Goal: Browse casually

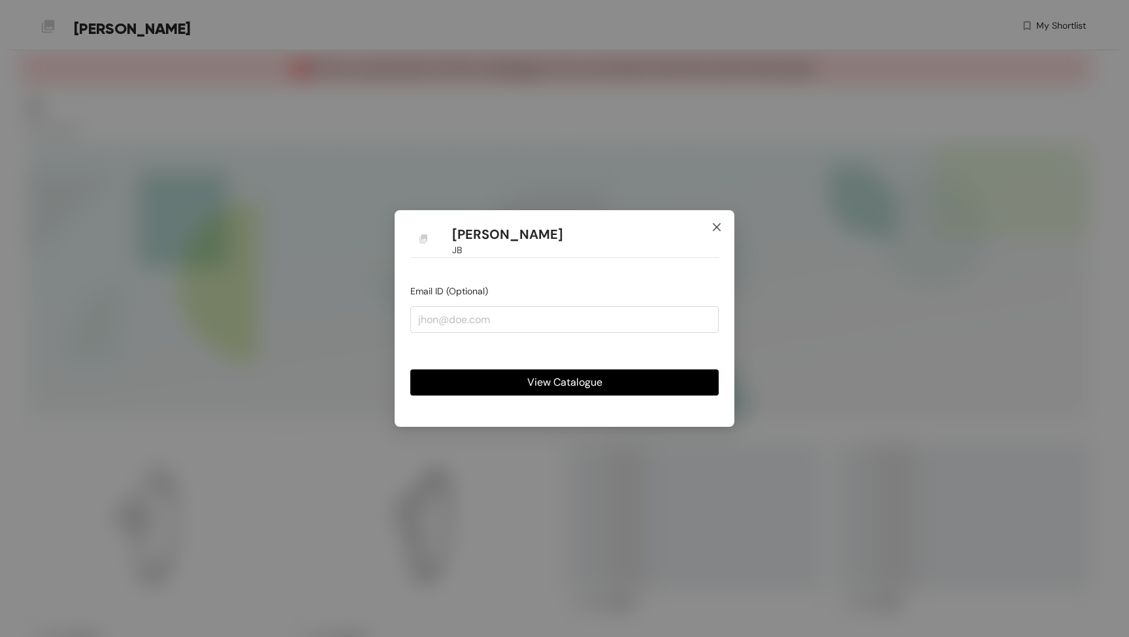
click at [721, 229] on icon "close" at bounding box center [716, 227] width 10 height 10
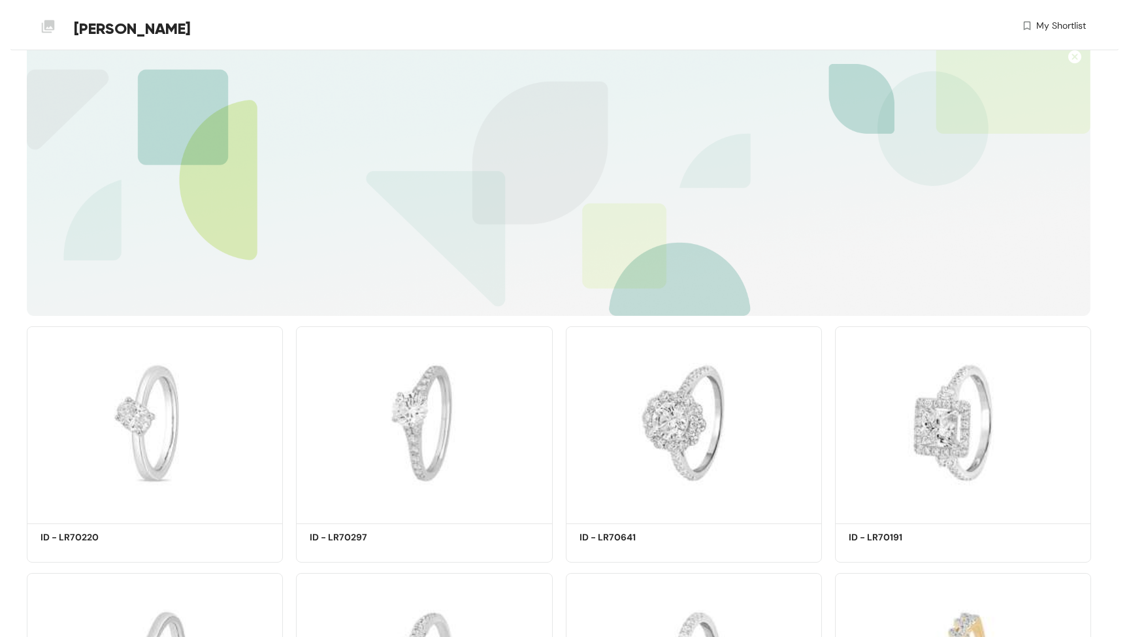
scroll to position [97, 0]
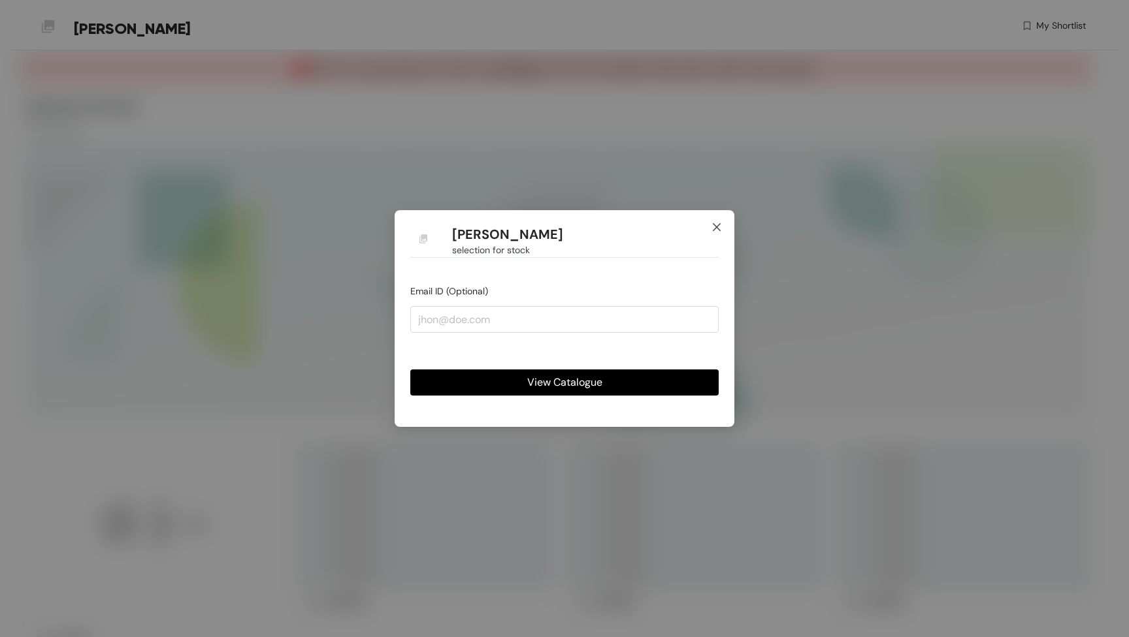
click at [716, 230] on icon "close" at bounding box center [716, 227] width 10 height 10
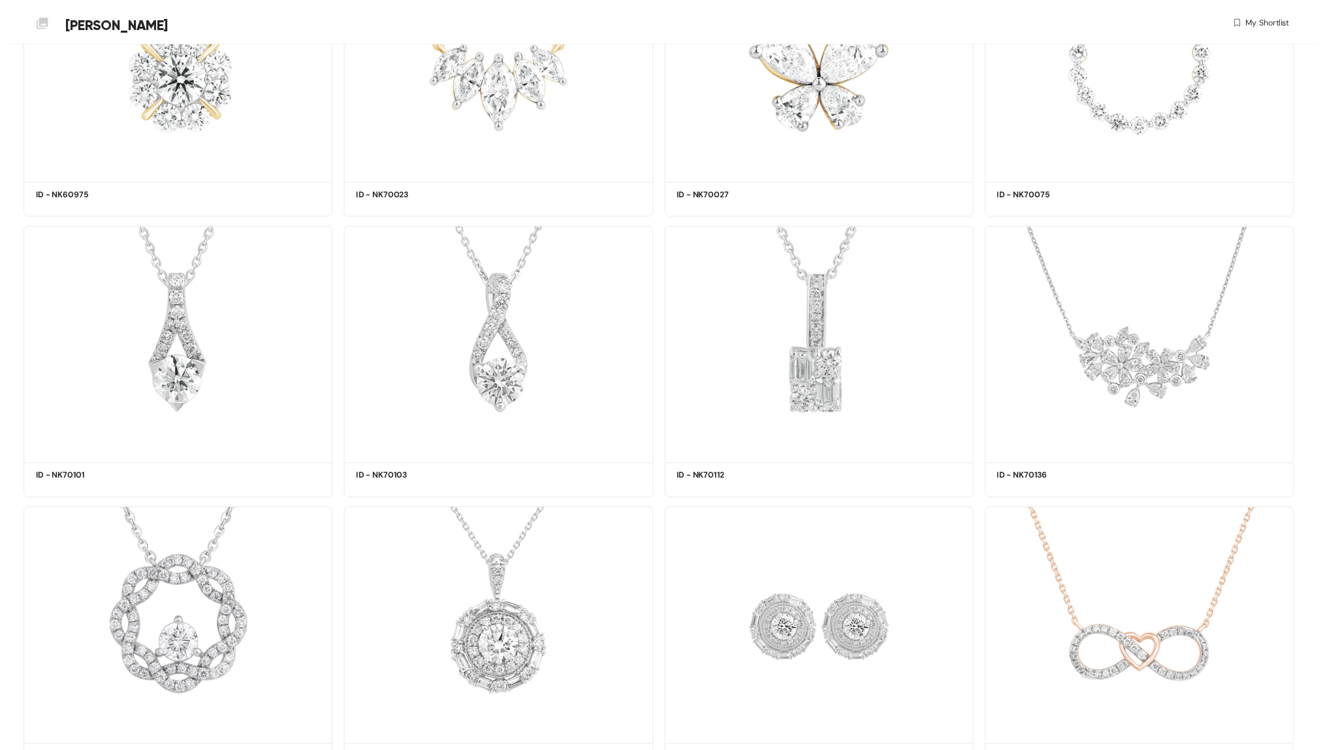
scroll to position [4083, 0]
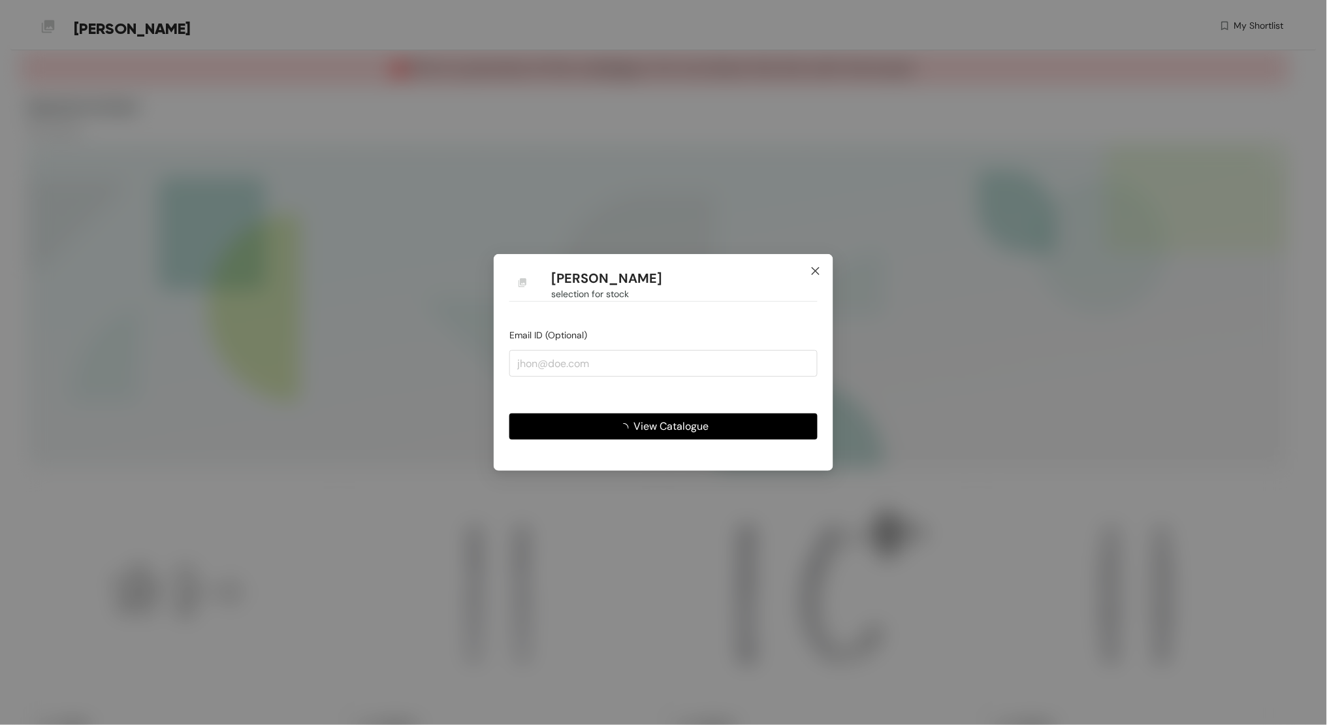
click at [814, 269] on icon "close" at bounding box center [816, 271] width 8 height 8
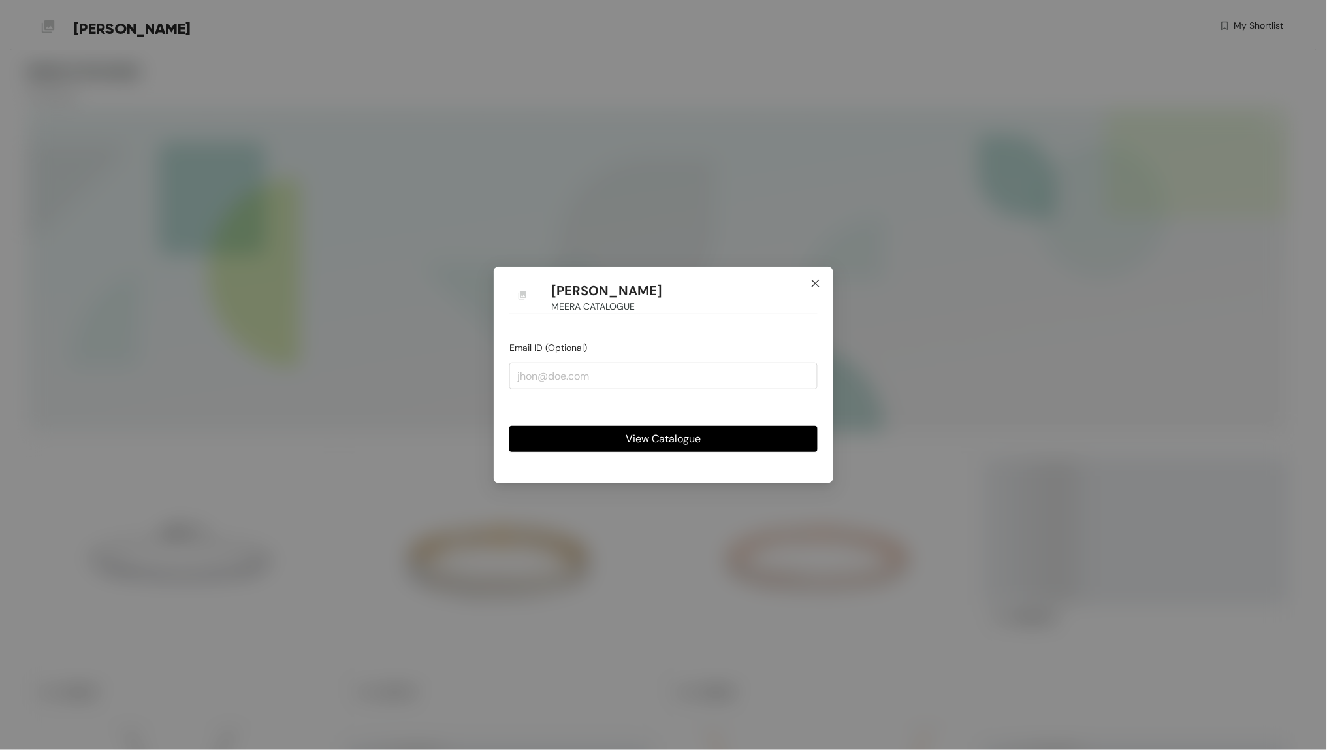
click at [812, 281] on icon "close" at bounding box center [816, 284] width 8 height 8
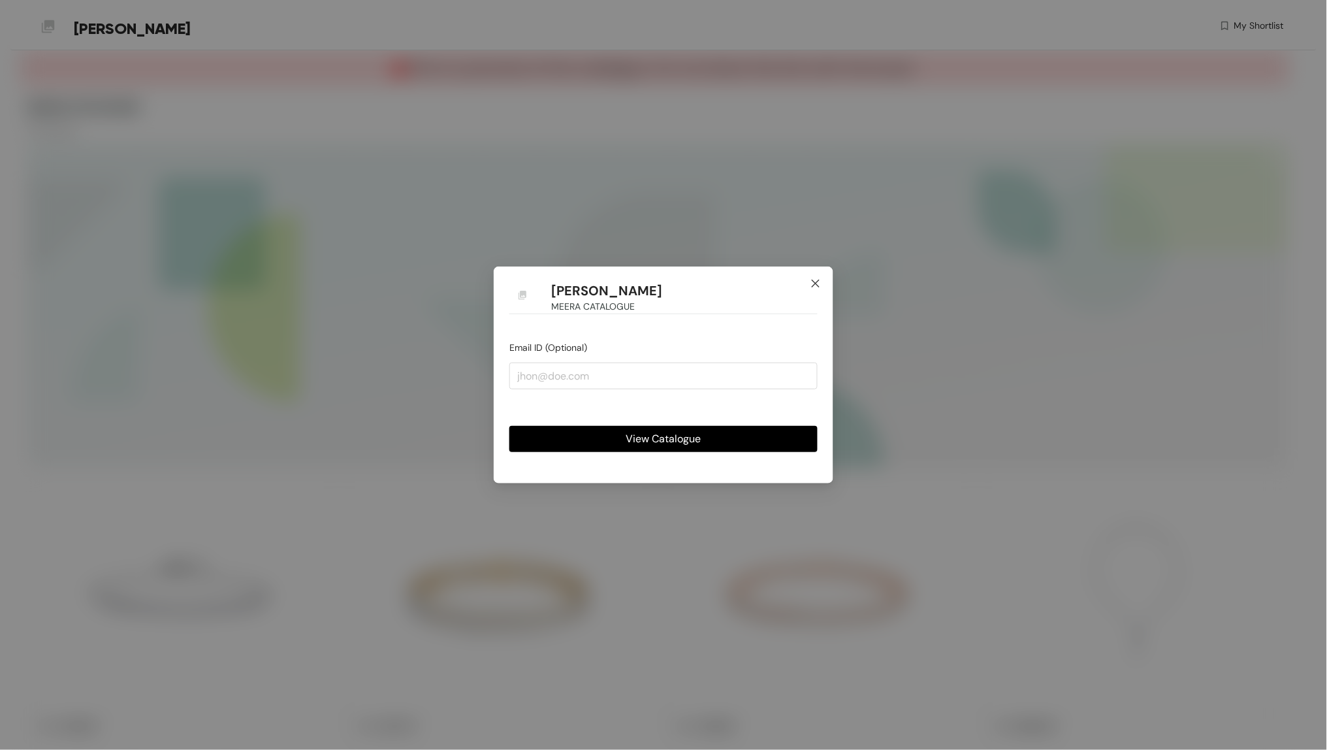
click at [818, 283] on icon "close" at bounding box center [816, 283] width 10 height 10
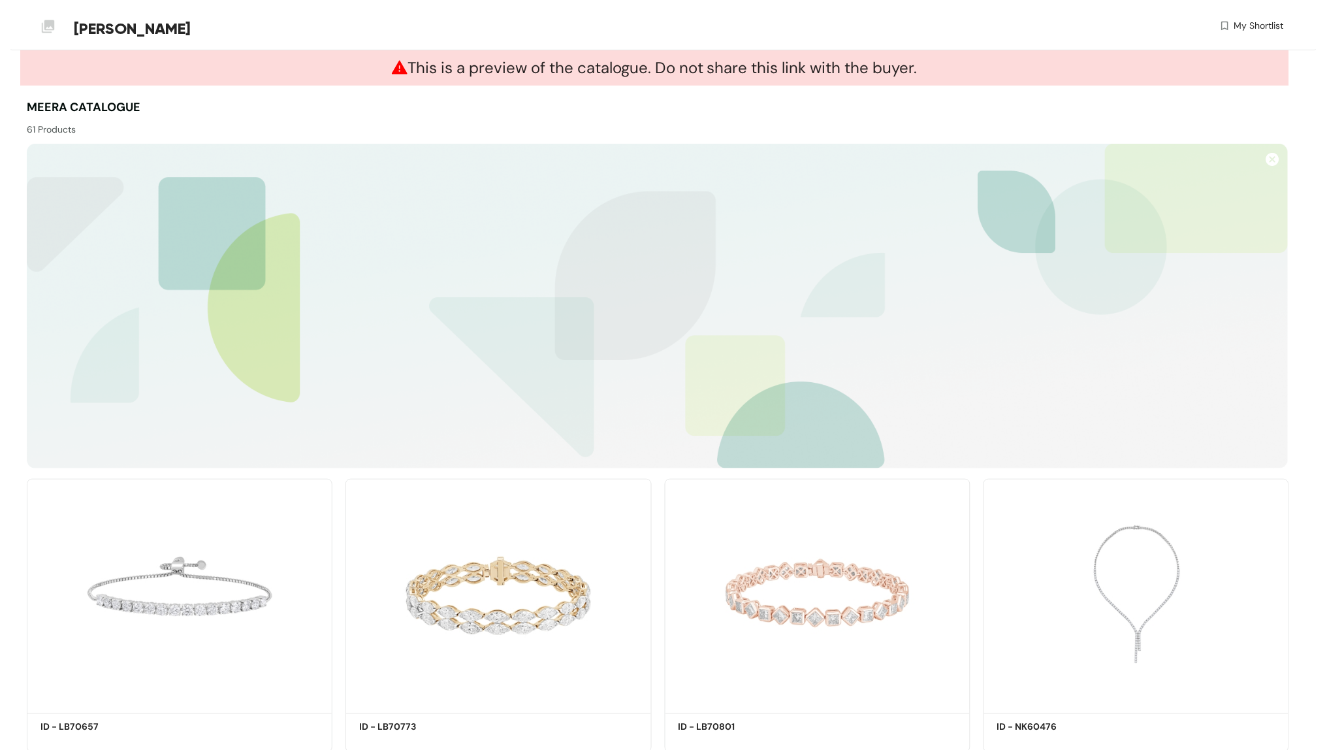
click at [1197, 2] on div "Meera Jewellery My Shortlist" at bounding box center [655, 28] width 1257 height 57
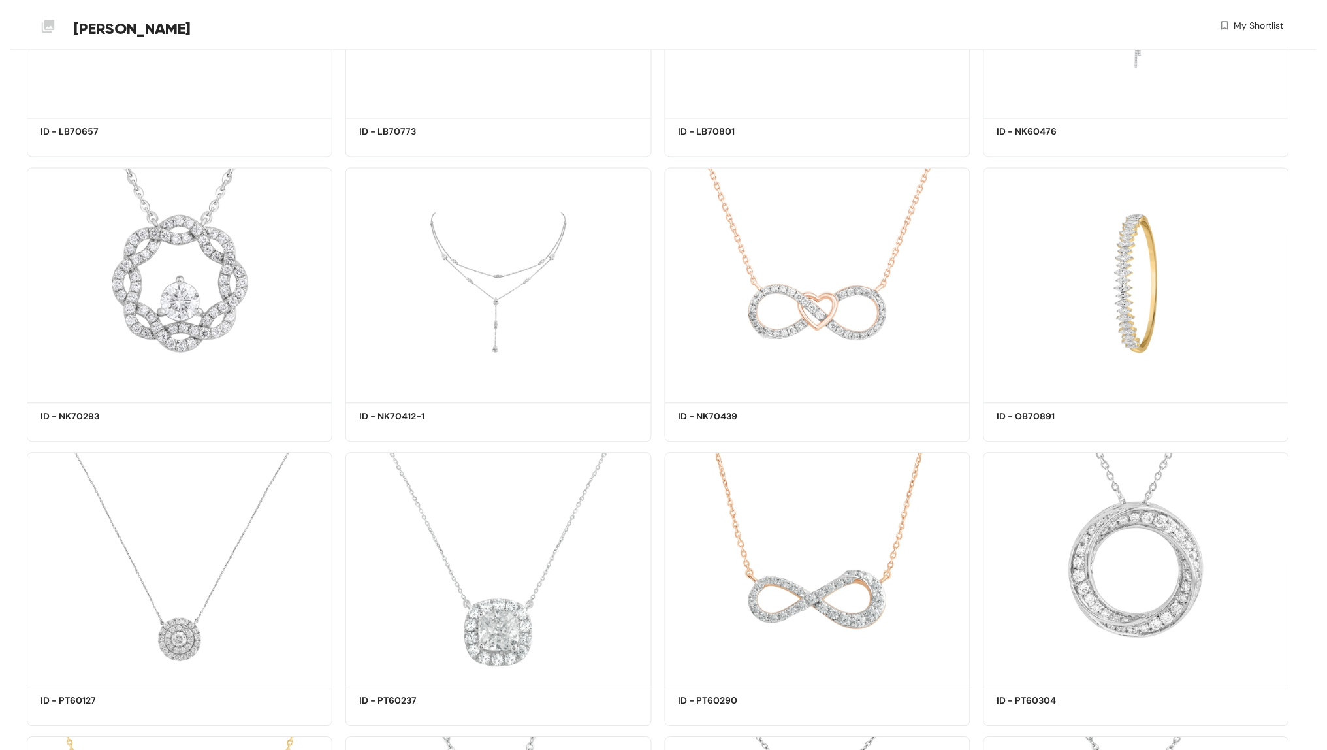
scroll to position [1021, 0]
